Goal: Book appointment/travel/reservation

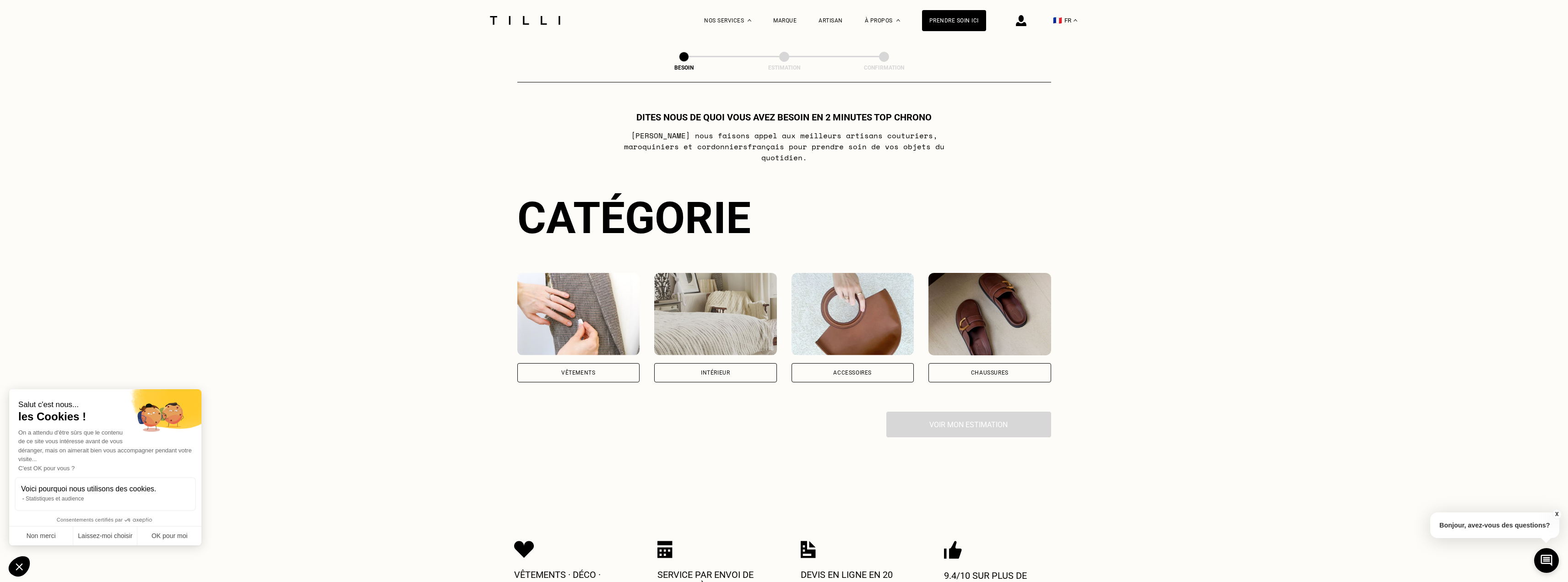
click at [567, 370] on div "Vêtements" at bounding box center [578, 373] width 34 height 5
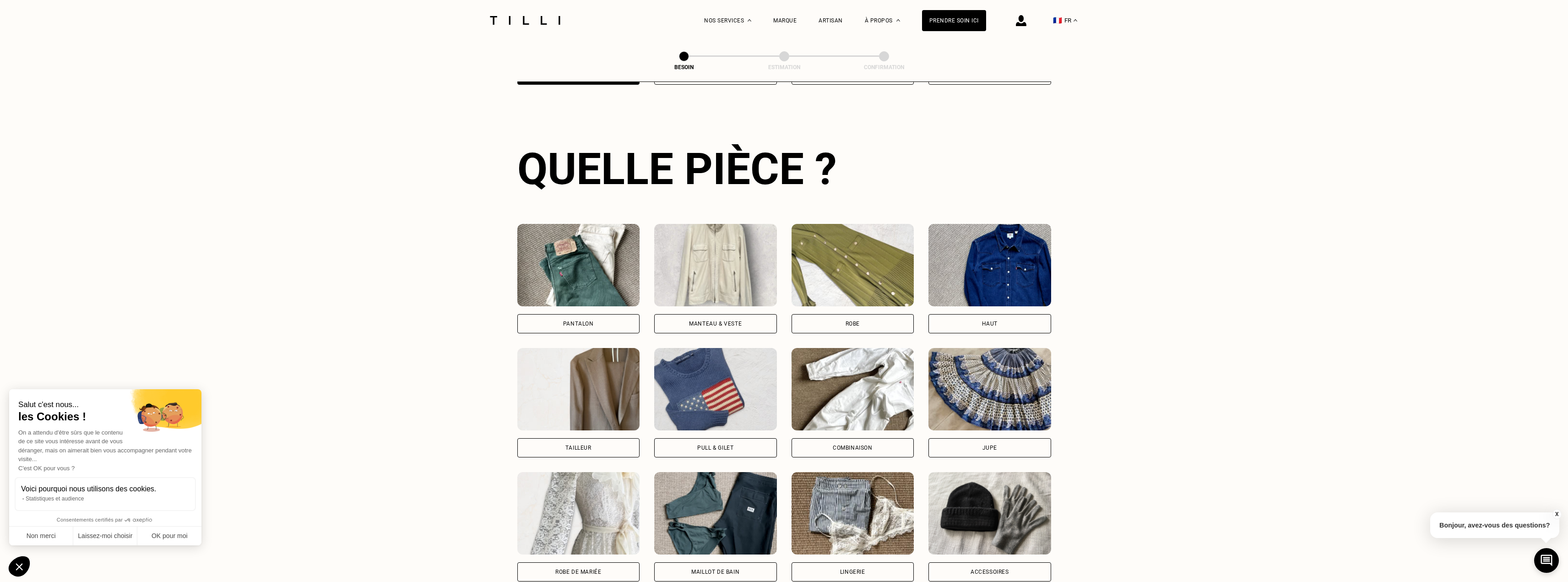
scroll to position [300, 0]
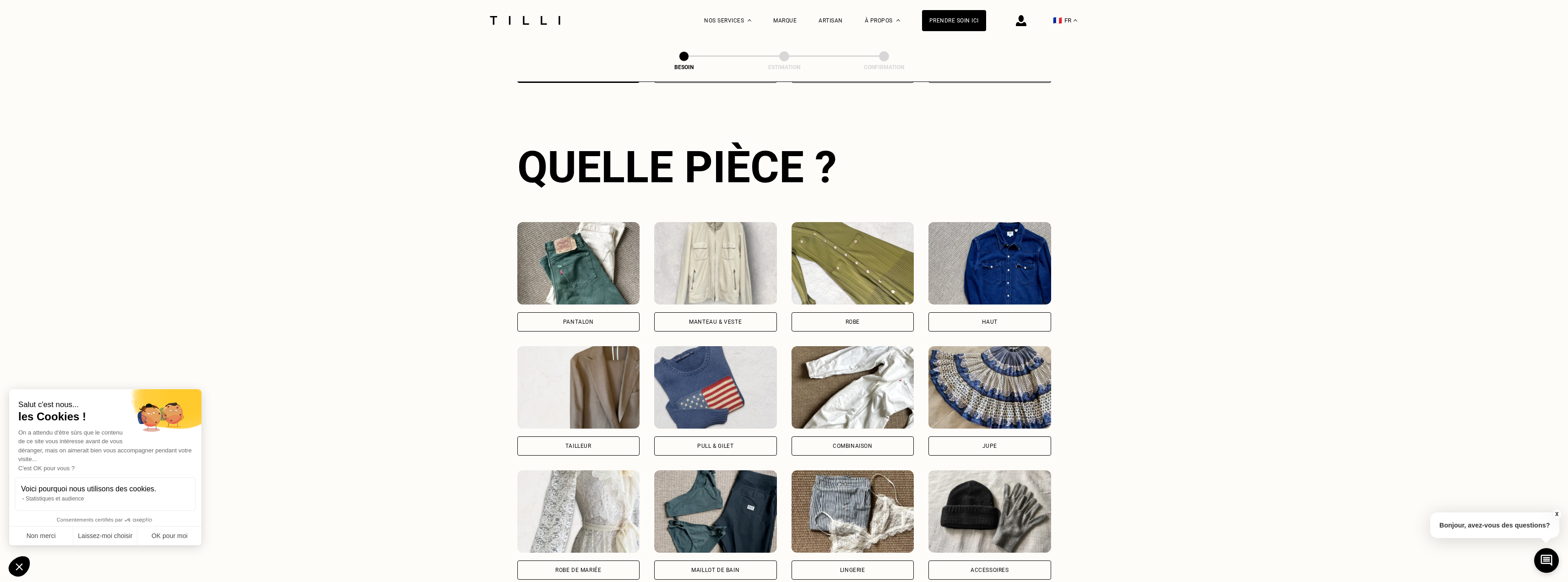
click at [846, 496] on img at bounding box center [853, 512] width 123 height 82
select select "FR"
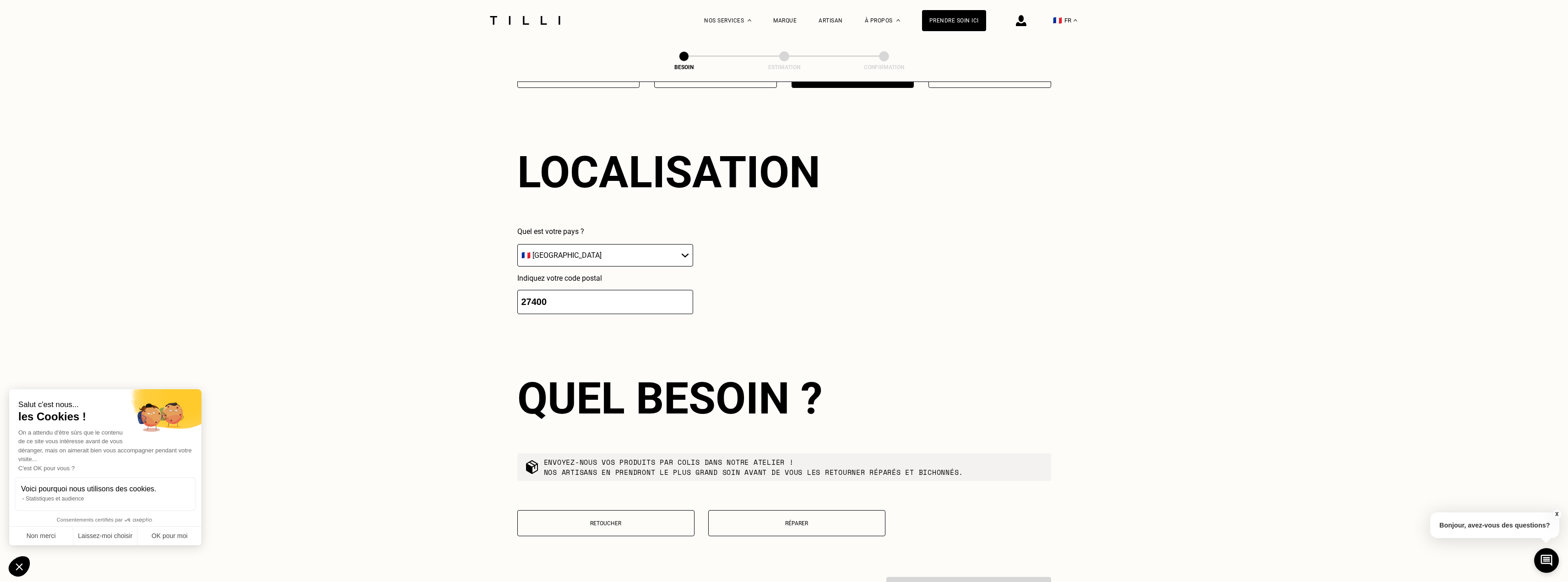
scroll to position [798, 0]
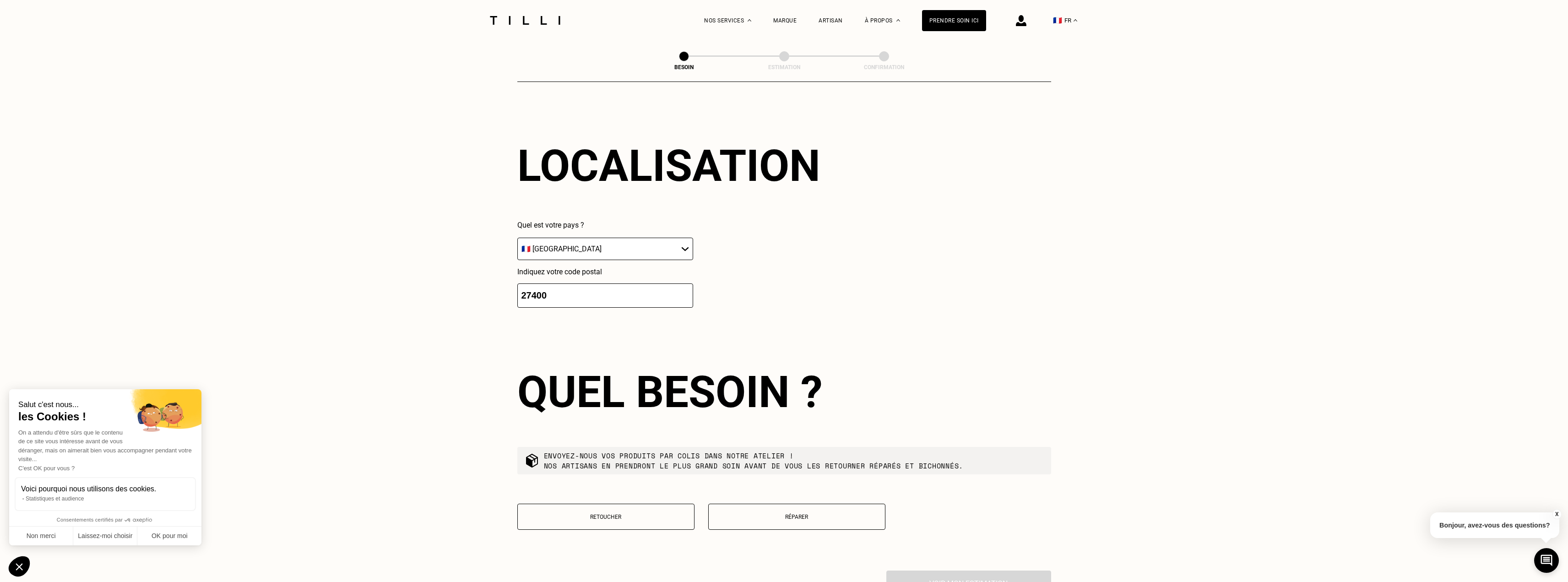
click at [749, 514] on p "Réparer" at bounding box center [796, 516] width 167 height 6
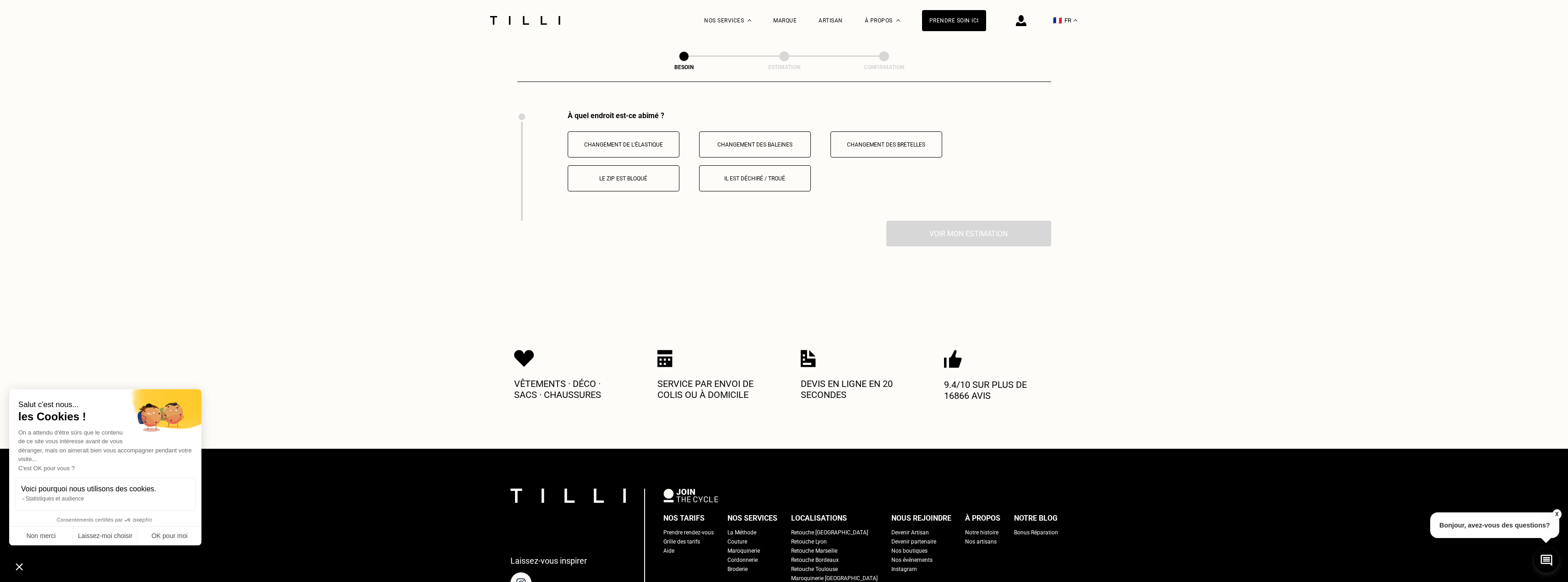
scroll to position [1260, 0]
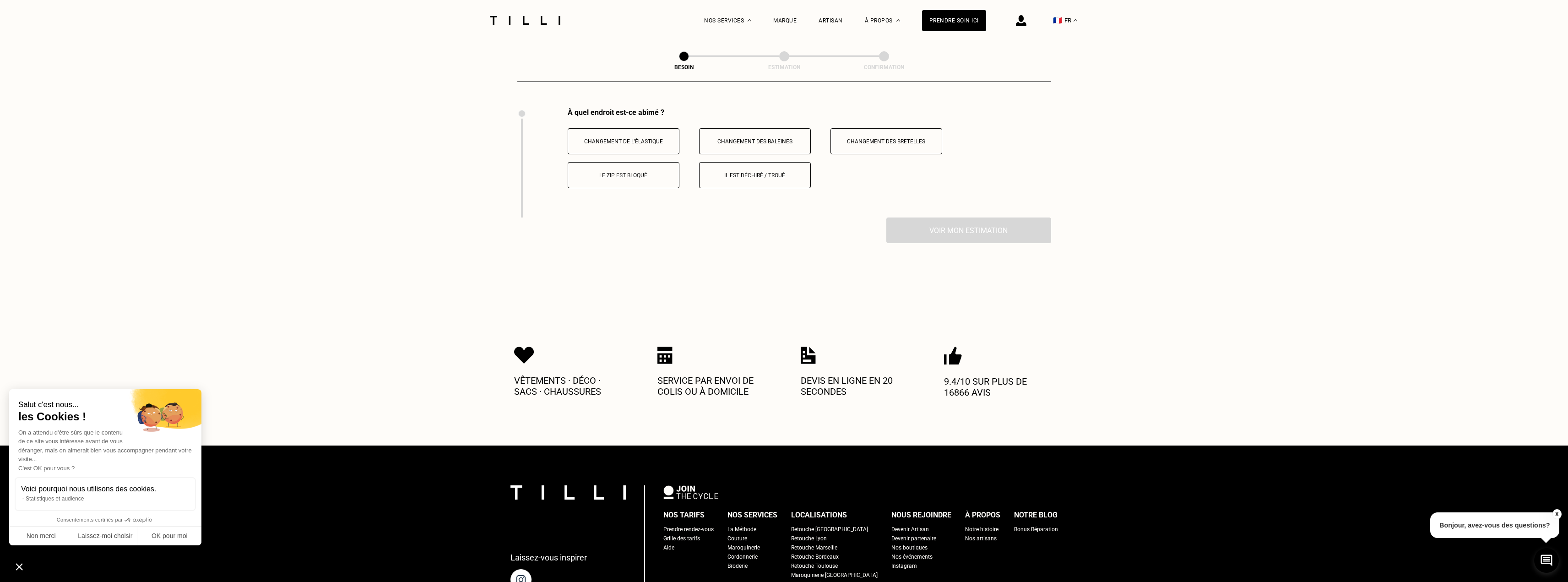
click at [765, 173] on p "Il est déchiré / troué" at bounding box center [755, 175] width 102 height 6
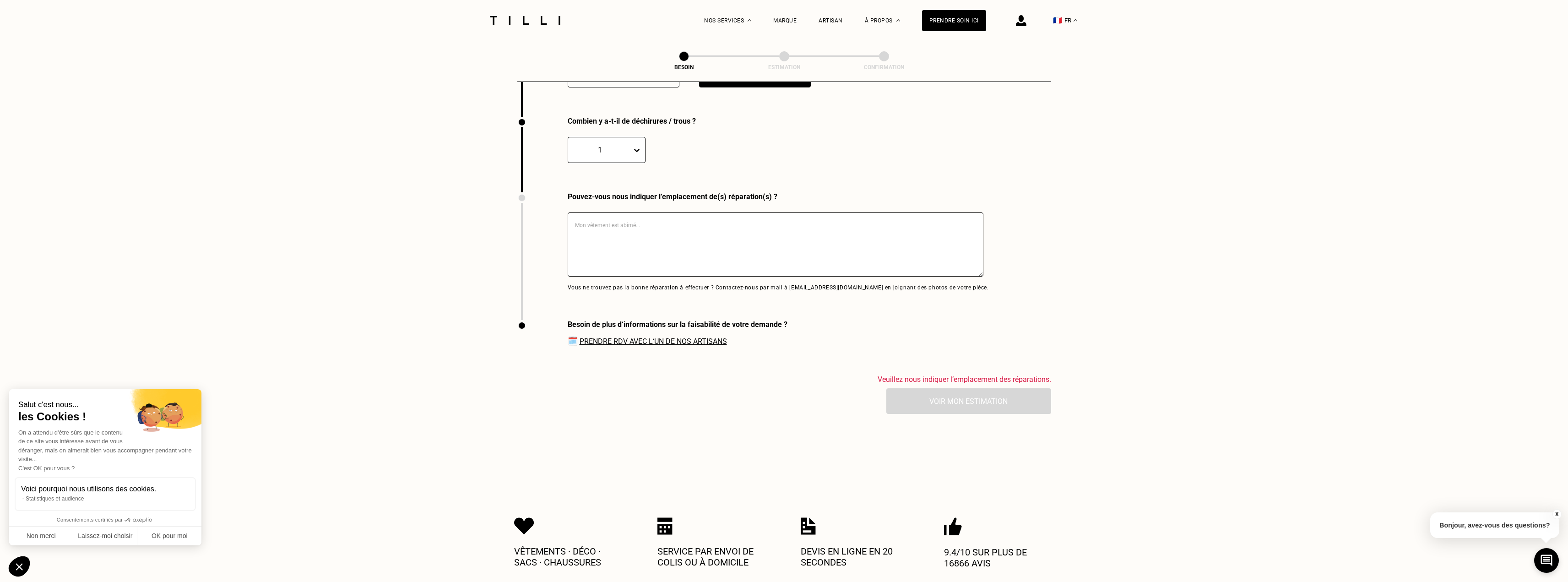
scroll to position [1370, 0]
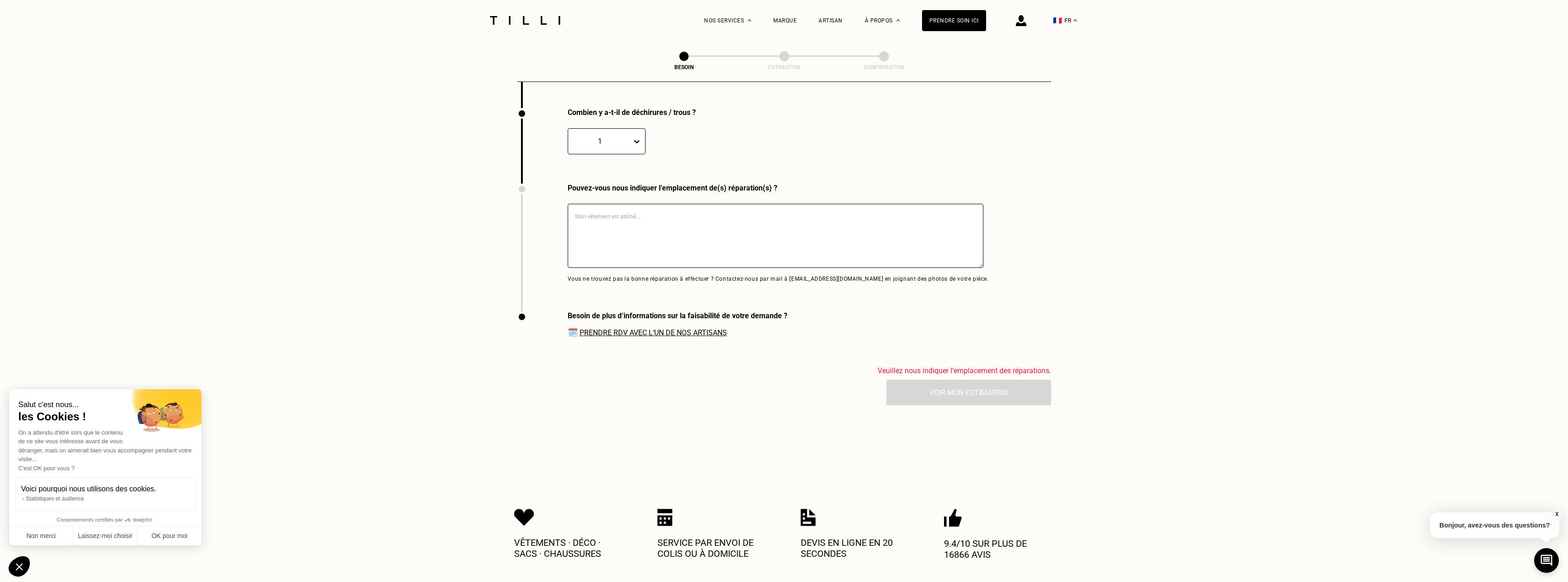
click at [686, 224] on textarea at bounding box center [775, 236] width 416 height 64
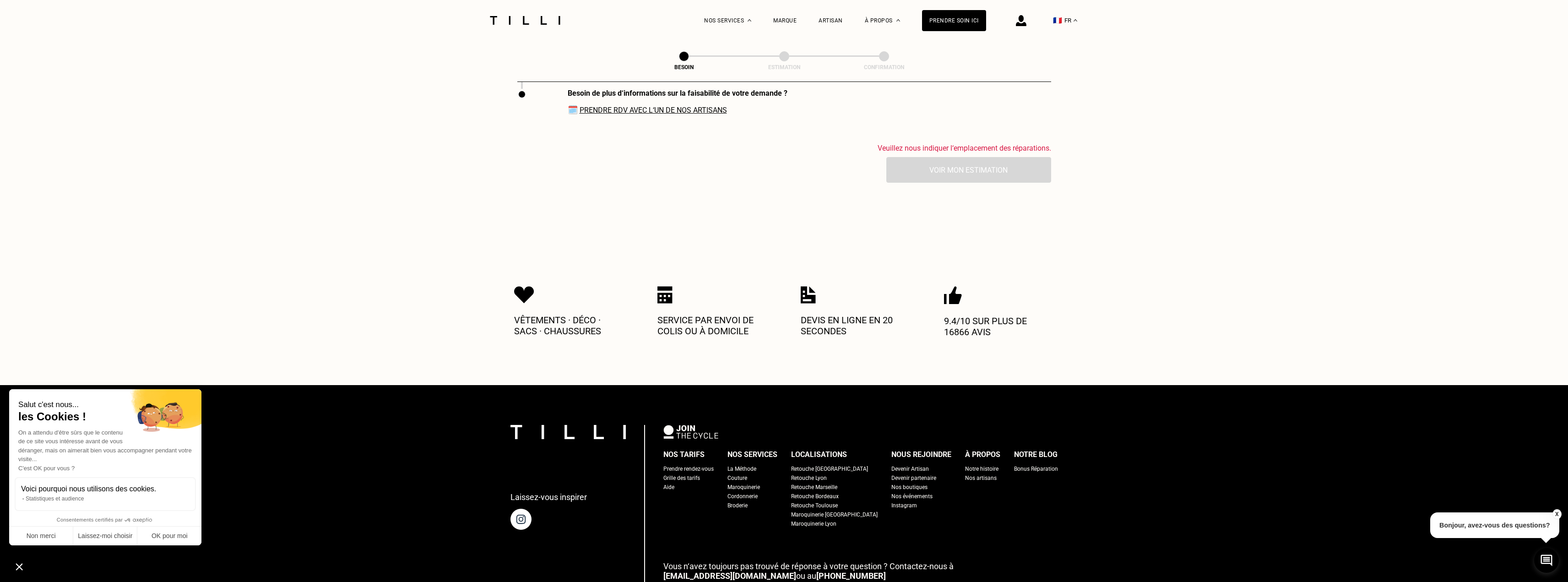
scroll to position [1690, 0]
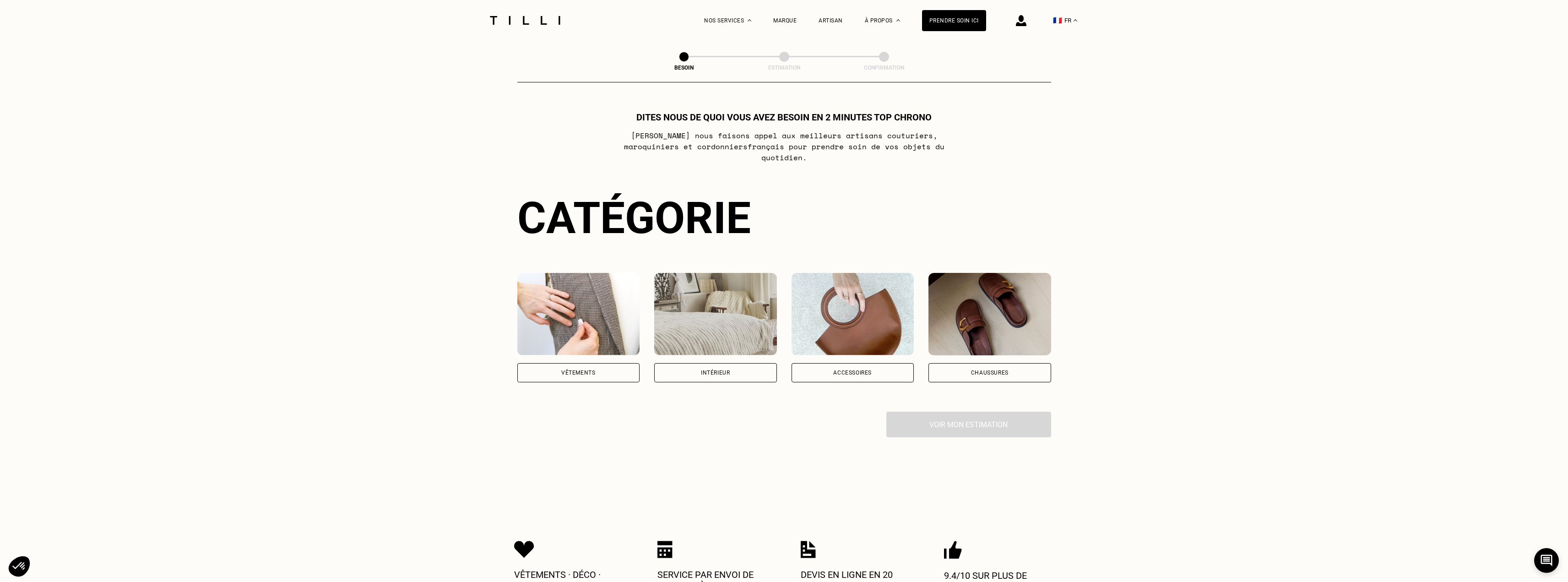
scroll to position [346, 0]
